Goal: Task Accomplishment & Management: Complete application form

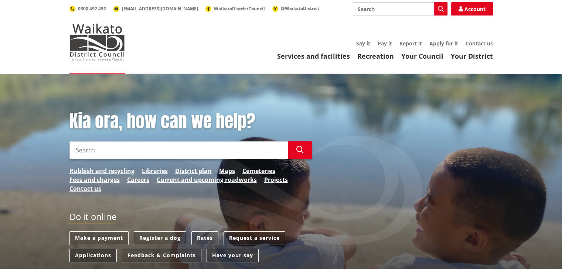
click at [81, 256] on link "Applications" at bounding box center [92, 256] width 47 height 14
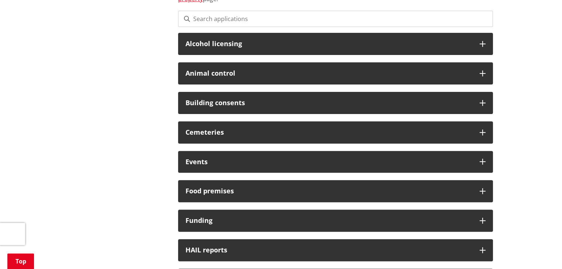
scroll to position [259, 0]
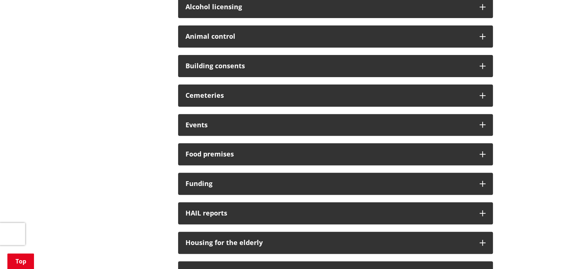
click at [251, 60] on div "Building consents" at bounding box center [335, 66] width 315 height 22
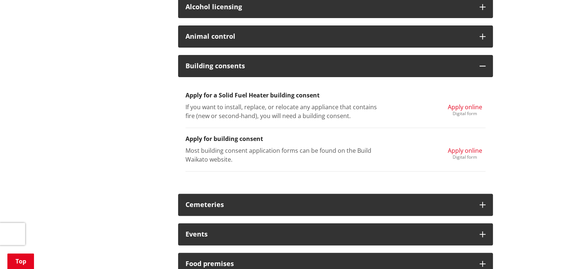
click at [465, 149] on span "Apply online" at bounding box center [465, 151] width 34 height 8
click at [467, 158] on div "Digital form" at bounding box center [465, 157] width 34 height 4
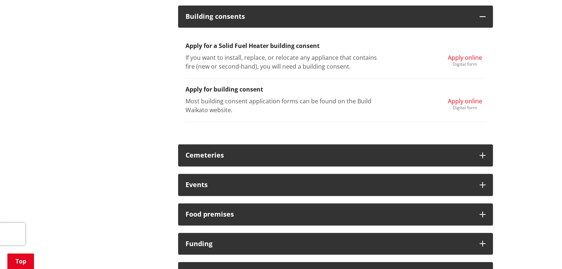
scroll to position [370, 0]
